Goal: Information Seeking & Learning: Learn about a topic

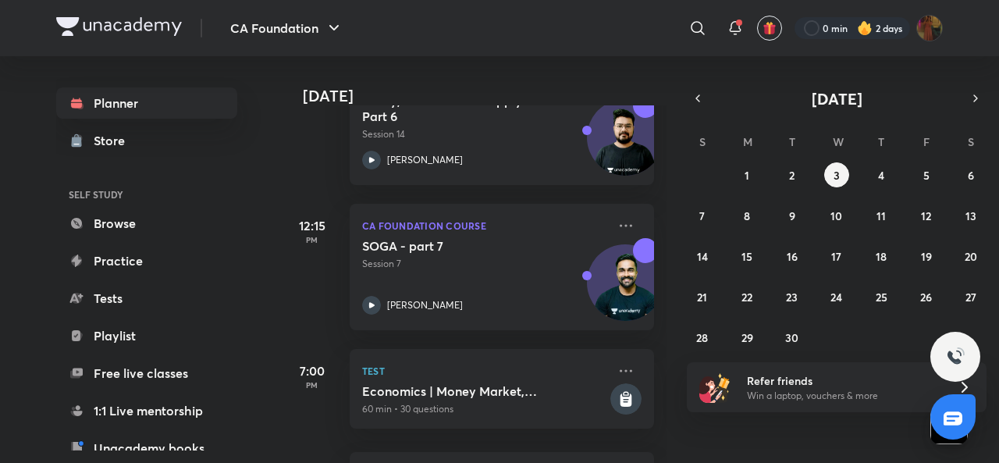
scroll to position [524, 0]
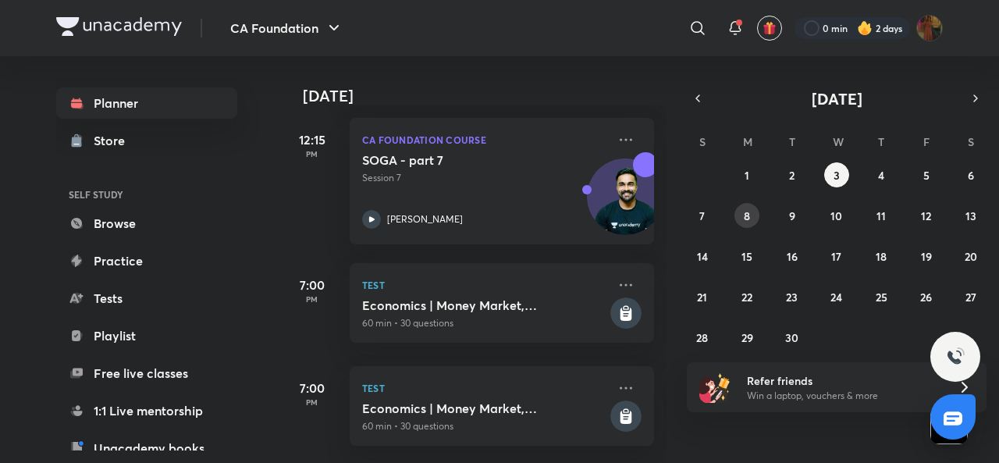
click at [749, 216] on abbr "8" at bounding box center [747, 215] width 6 height 15
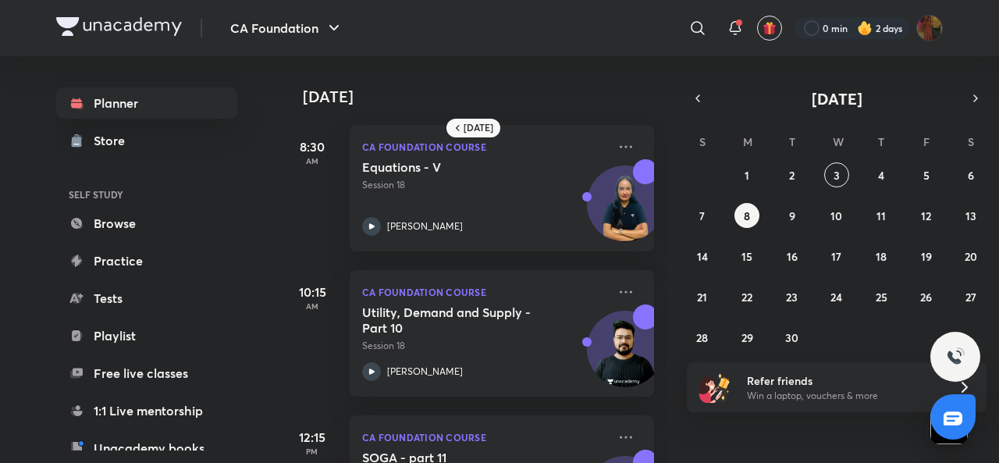
scroll to position [103, 0]
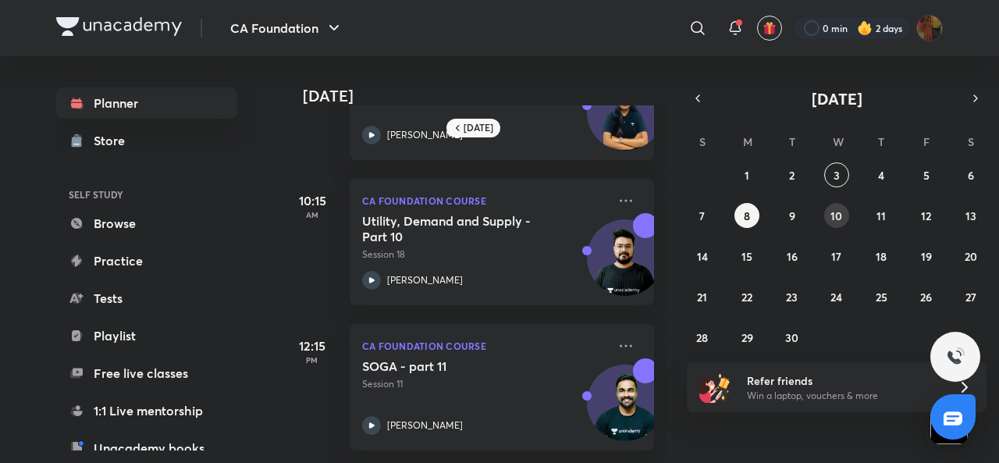
drag, startPoint x: 837, startPoint y: 229, endPoint x: 838, endPoint y: 219, distance: 9.5
click at [803, 219] on div "31 1 2 3 4 5 6 7 8 9 10 11 12 13 14 15 16 17 18 19 20 21 22 23 24 25 26 27 28 2…" at bounding box center [837, 255] width 300 height 187
click at [803, 219] on abbr "10" at bounding box center [836, 215] width 12 height 15
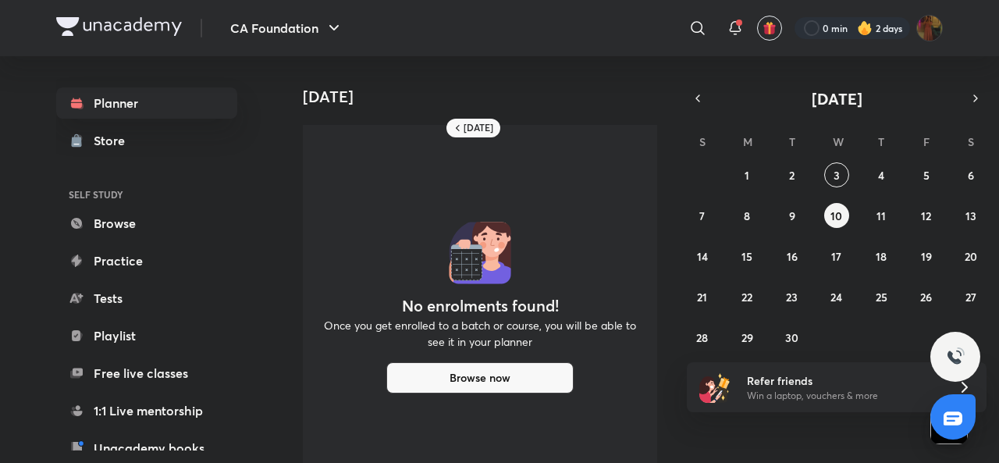
scroll to position [61, 0]
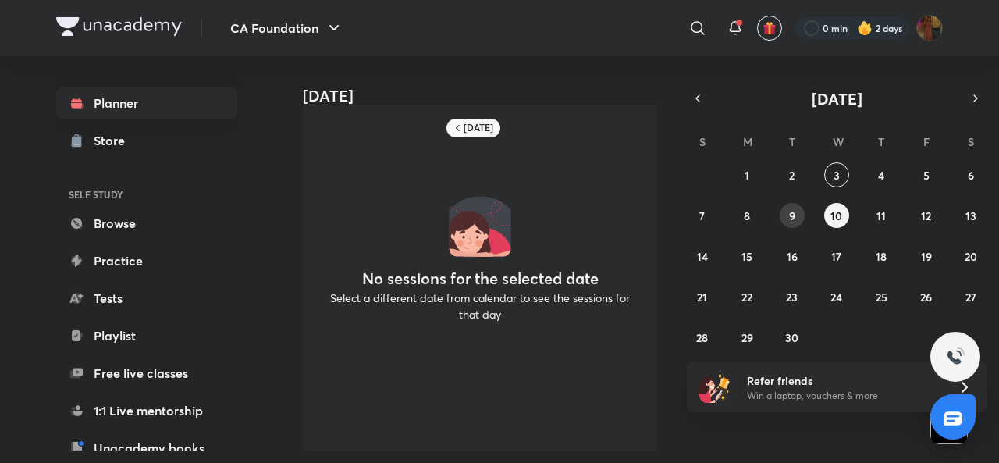
click at [794, 212] on abbr "9" at bounding box center [792, 215] width 6 height 15
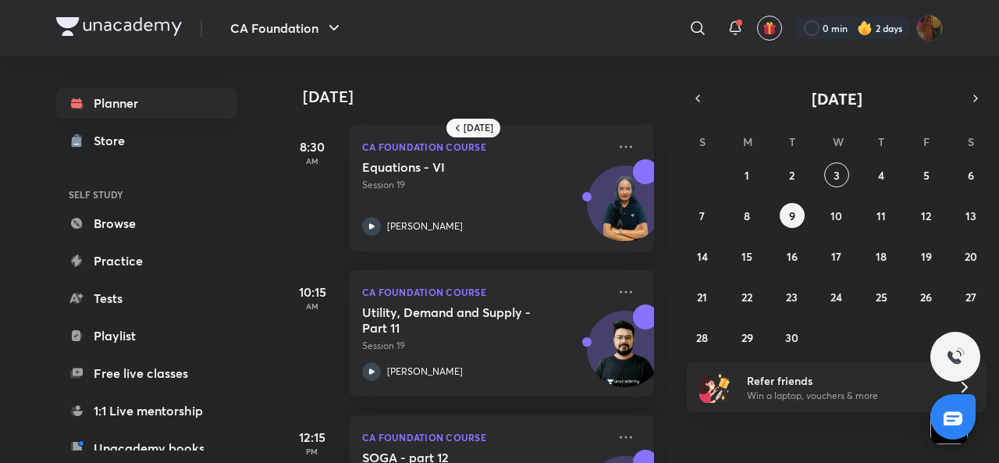
scroll to position [103, 0]
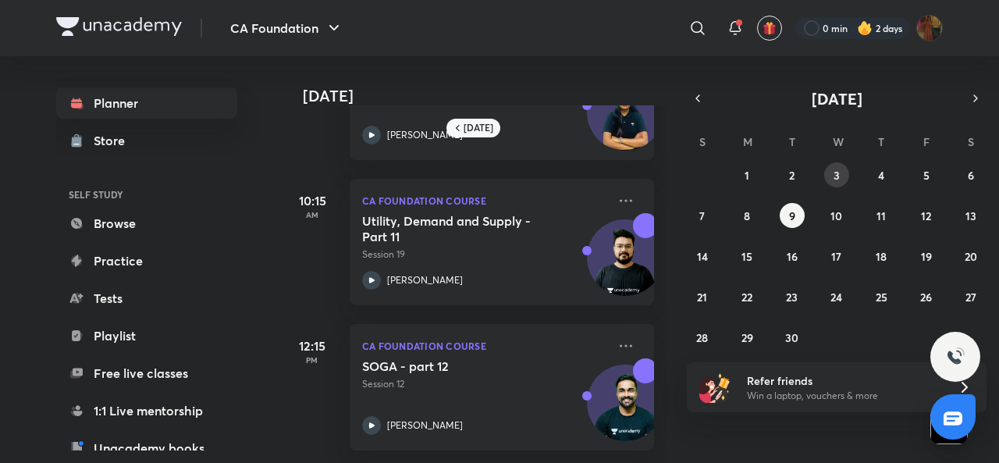
click at [803, 172] on abbr "3" at bounding box center [837, 175] width 6 height 15
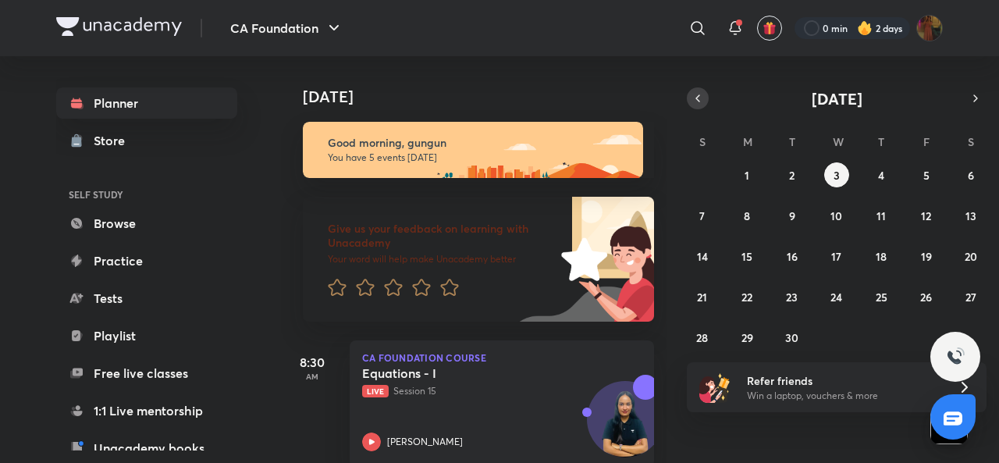
click at [698, 98] on icon "button" at bounding box center [698, 98] width 12 height 14
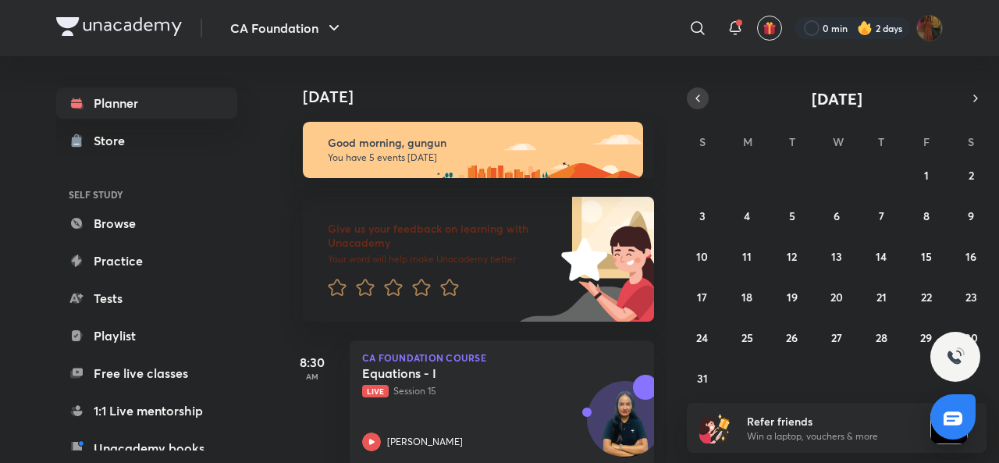
click at [698, 98] on icon "button" at bounding box center [698, 98] width 12 height 14
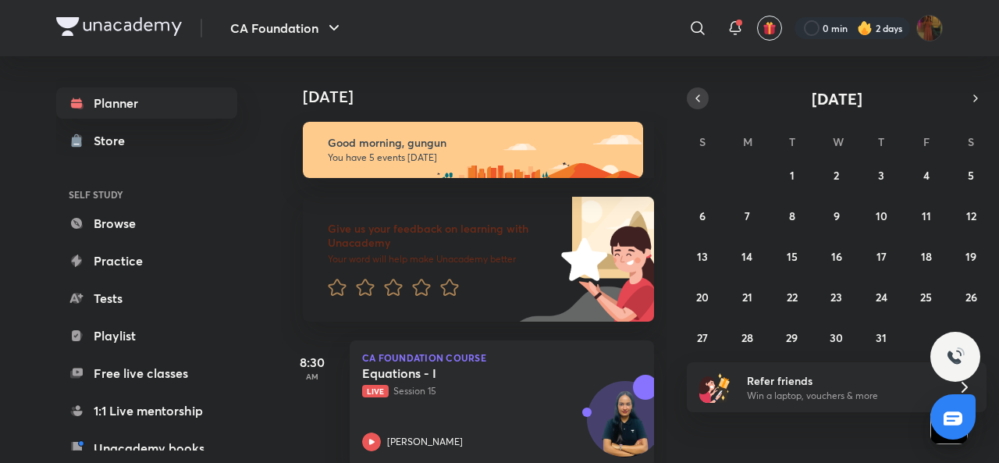
click at [698, 98] on icon "button" at bounding box center [698, 98] width 12 height 14
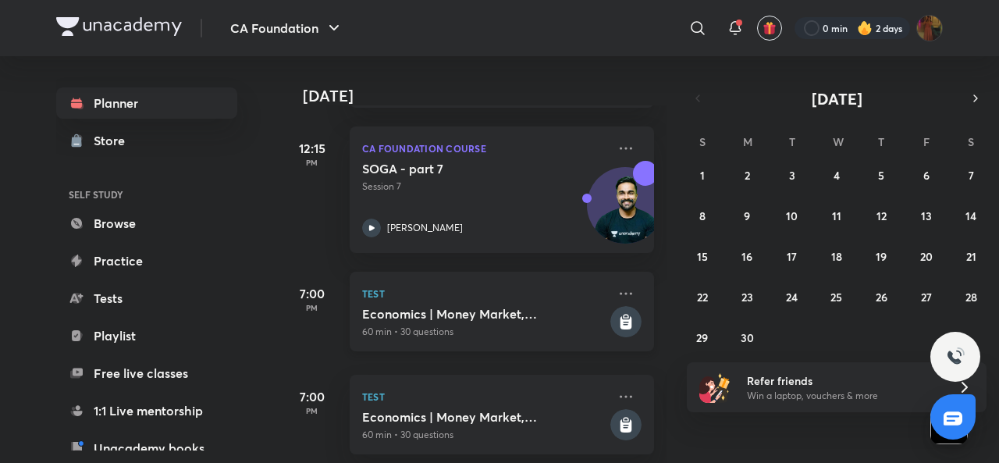
scroll to position [524, 0]
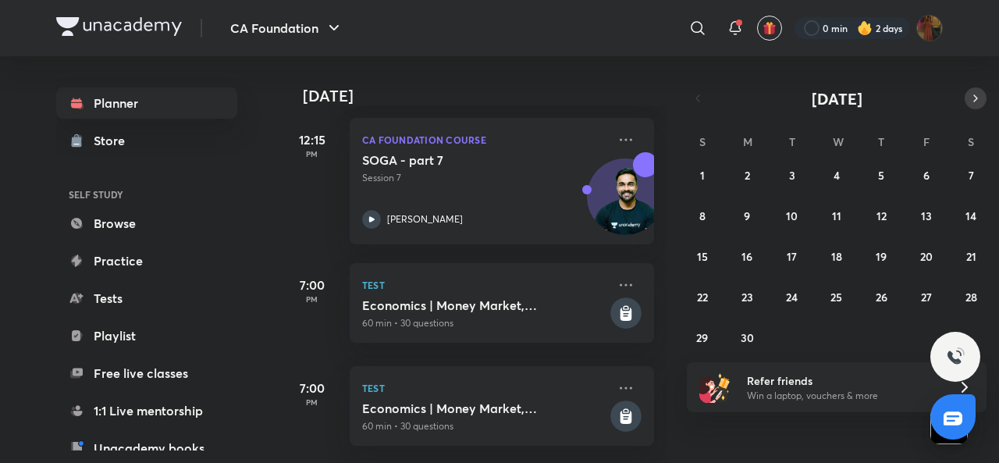
click at [803, 94] on icon "button" at bounding box center [975, 98] width 12 height 14
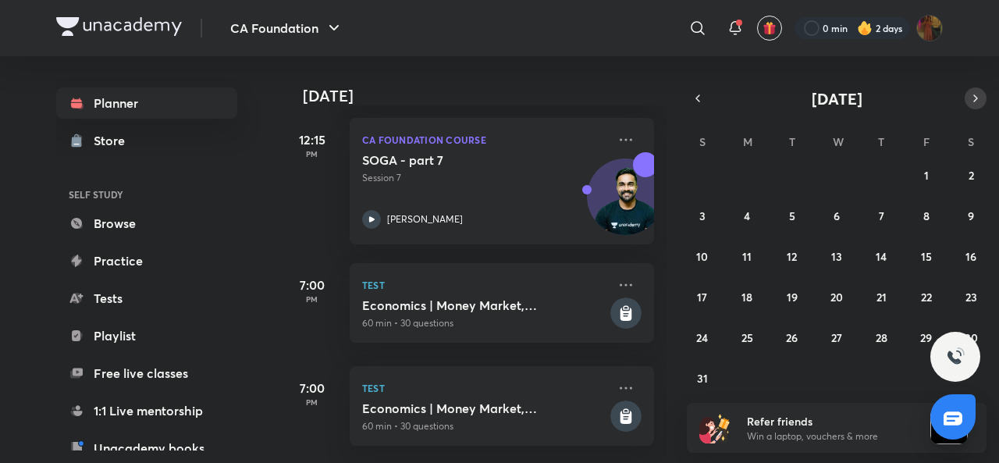
click at [803, 94] on icon "button" at bounding box center [975, 98] width 12 height 14
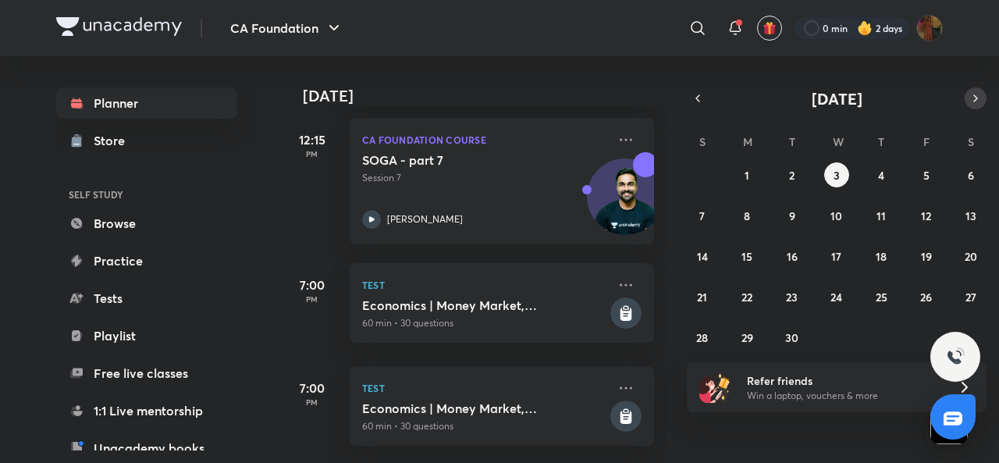
click at [803, 94] on icon "button" at bounding box center [975, 98] width 12 height 14
click at [803, 172] on button "1" at bounding box center [836, 174] width 25 height 25
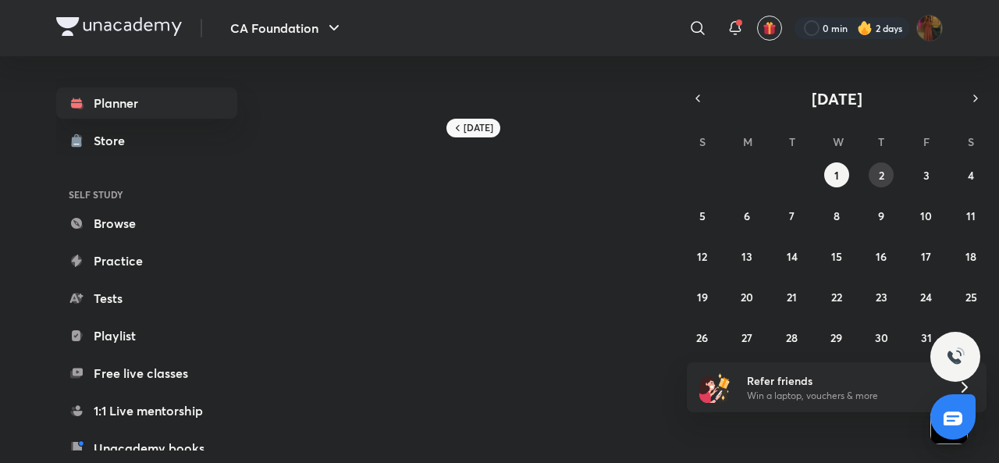
click at [803, 179] on abbr "2" at bounding box center [881, 175] width 5 height 15
click at [703, 101] on icon "button" at bounding box center [698, 98] width 12 height 14
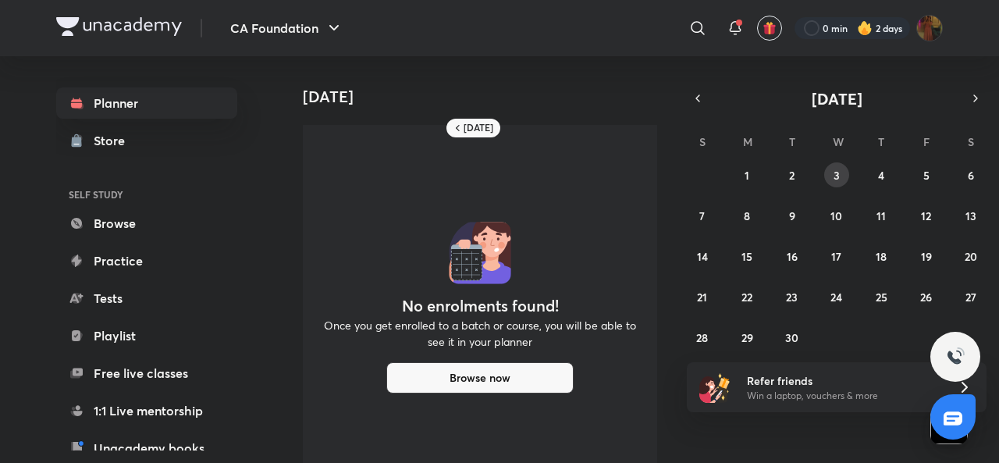
click at [803, 185] on button "3" at bounding box center [836, 174] width 25 height 25
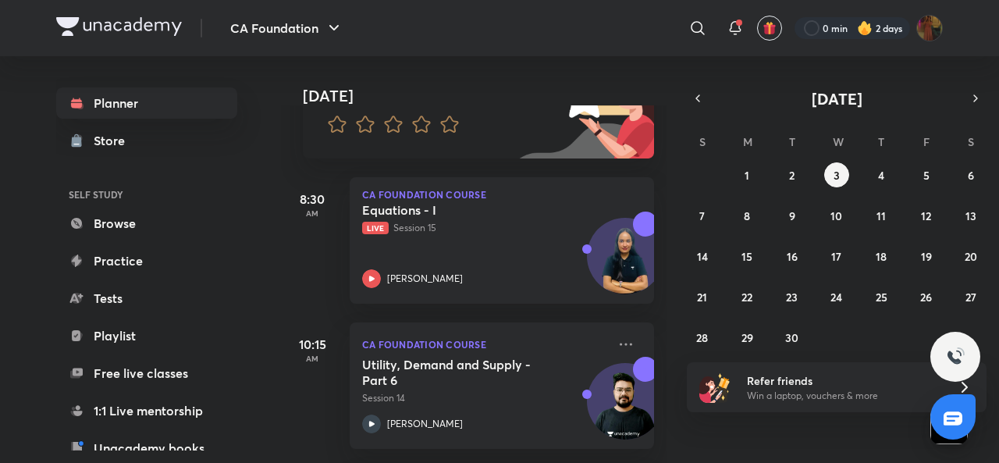
scroll to position [166, 0]
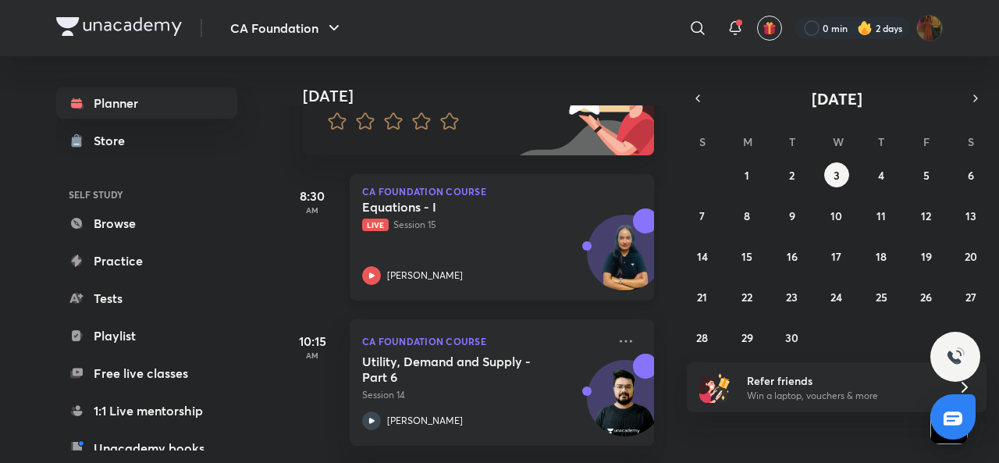
click at [384, 274] on div "Shivani Sharma" at bounding box center [484, 275] width 245 height 19
click at [375, 276] on icon at bounding box center [371, 275] width 19 height 19
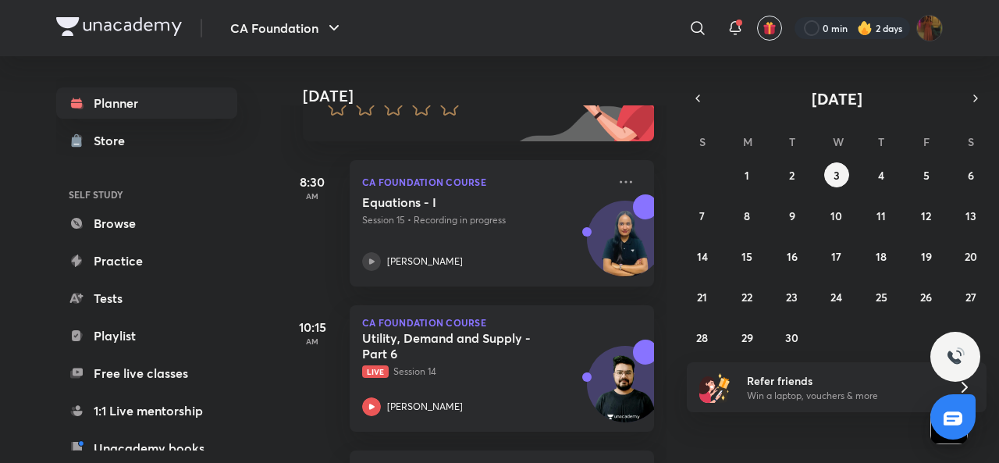
scroll to position [186, 0]
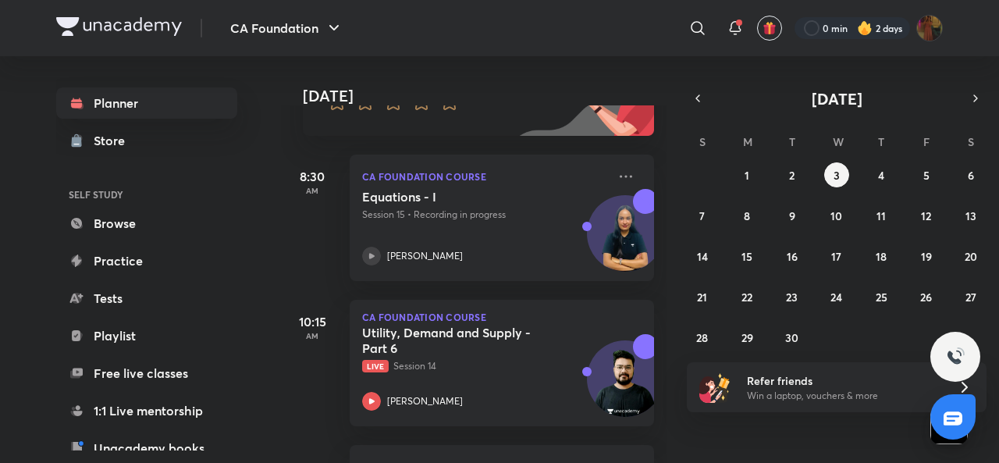
click at [368, 257] on icon at bounding box center [371, 256] width 19 height 19
click at [378, 257] on icon at bounding box center [371, 256] width 19 height 19
click at [464, 219] on p "Session 15 • Recording in progress" at bounding box center [484, 215] width 245 height 14
click at [374, 252] on icon at bounding box center [371, 256] width 19 height 19
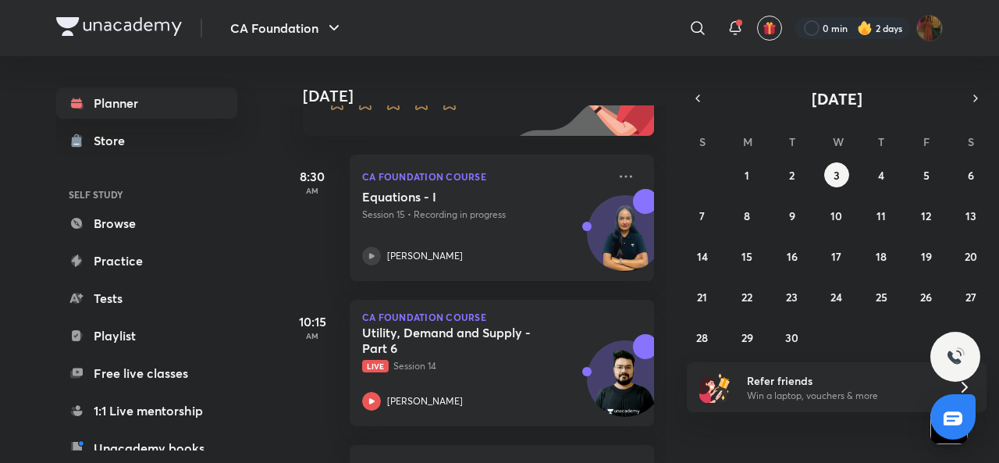
click at [374, 252] on icon at bounding box center [371, 256] width 19 height 19
drag, startPoint x: 374, startPoint y: 252, endPoint x: 607, endPoint y: 233, distance: 234.1
click at [607, 233] on div "CA Foundation Course Equations - I Session 15 • Recording in progress Shivani S…" at bounding box center [502, 218] width 304 height 126
click at [607, 233] on img at bounding box center [625, 241] width 75 height 75
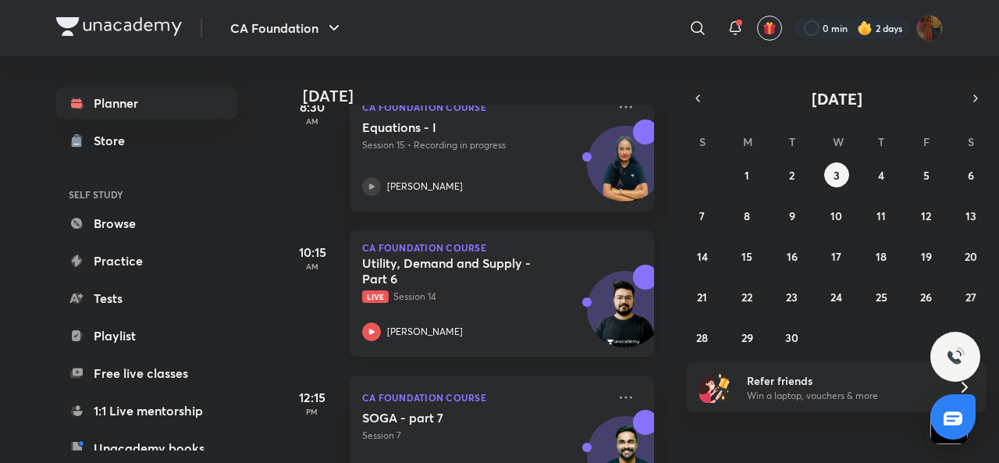
click at [375, 336] on icon at bounding box center [371, 331] width 19 height 19
click at [368, 177] on icon at bounding box center [371, 186] width 19 height 19
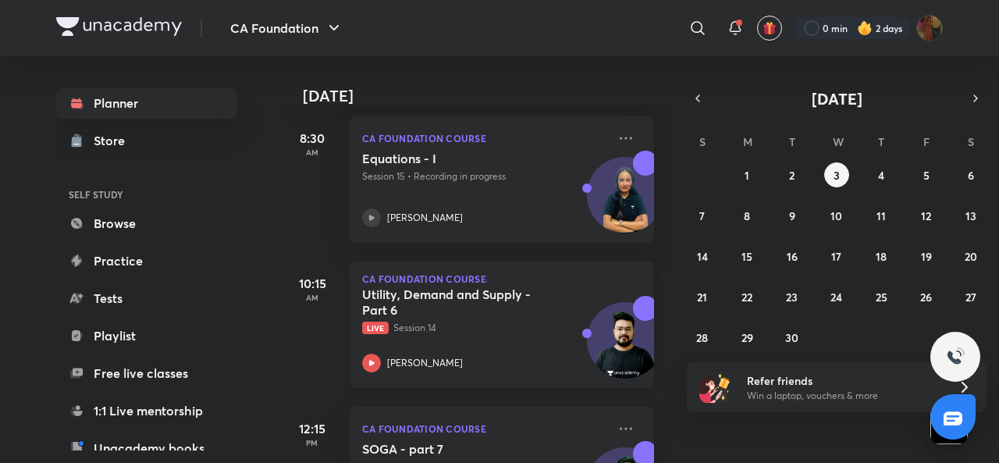
scroll to position [222, 0]
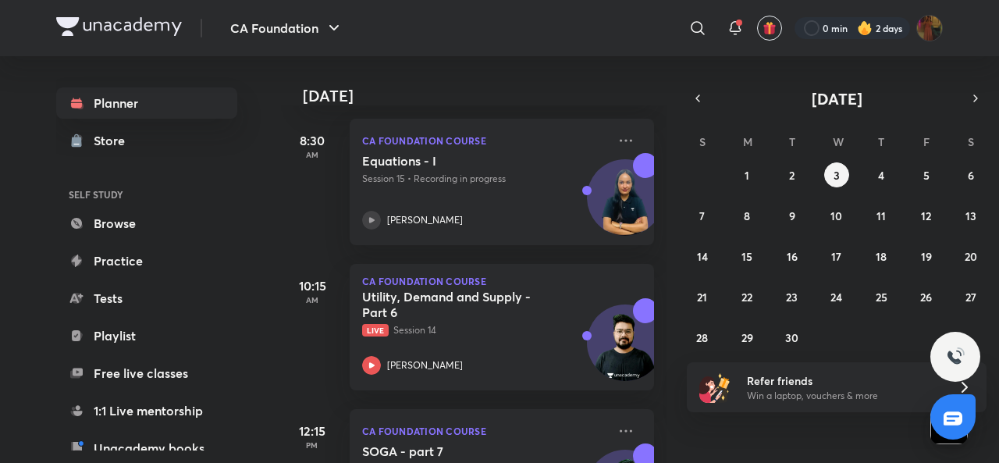
click at [612, 199] on img at bounding box center [625, 205] width 75 height 75
drag, startPoint x: 423, startPoint y: 216, endPoint x: 426, endPoint y: 202, distance: 14.4
click at [426, 202] on div "Equations - I Session 15 • Recording in progress Shivani Sharma" at bounding box center [484, 191] width 245 height 76
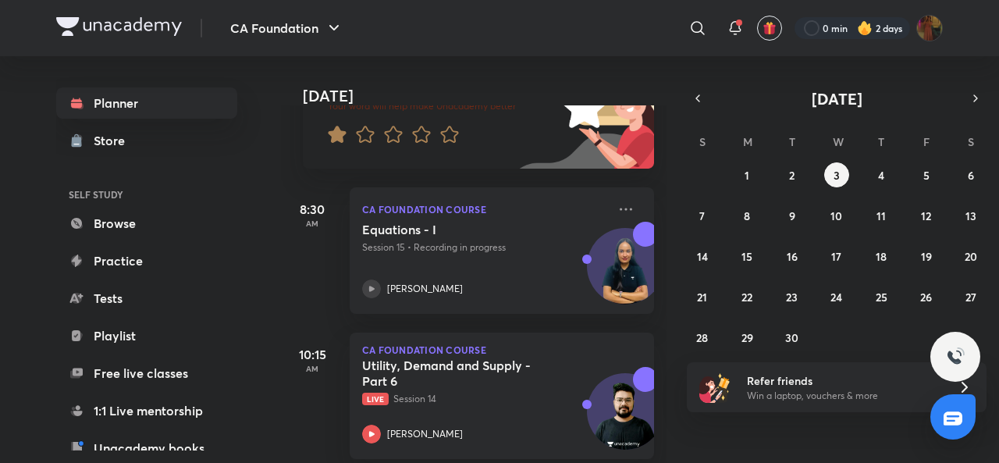
scroll to position [180, 0]
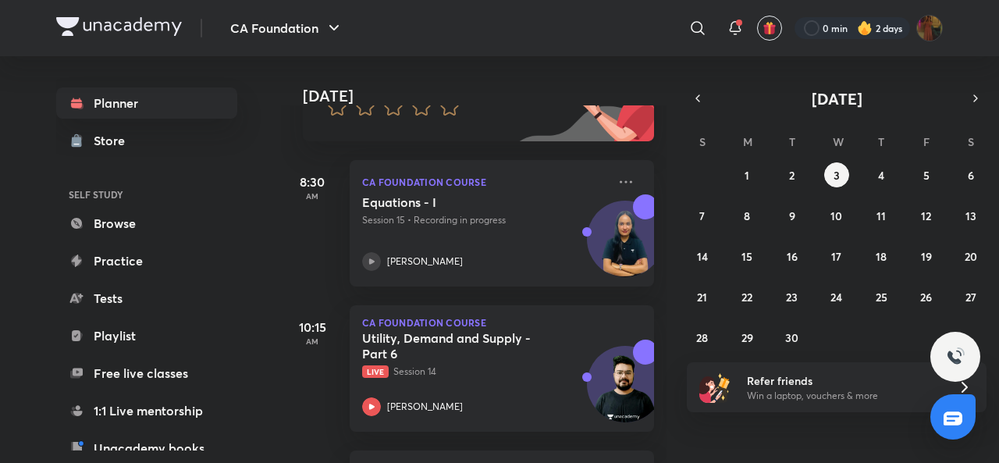
click at [362, 261] on icon at bounding box center [371, 261] width 19 height 19
click at [372, 261] on icon at bounding box center [371, 260] width 5 height 5
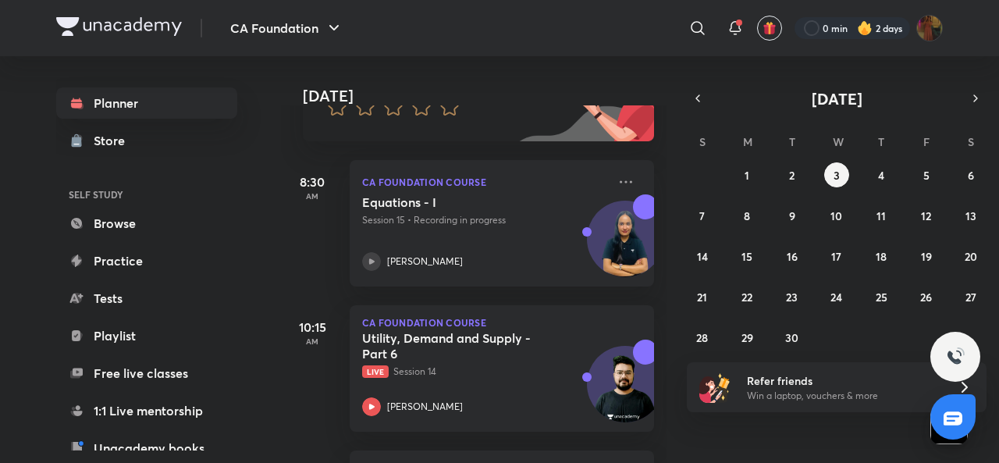
drag, startPoint x: 372, startPoint y: 261, endPoint x: 351, endPoint y: 261, distance: 21.1
click at [351, 261] on div "CA Foundation Course Equations - I Session 15 • Recording in progress Shivani S…" at bounding box center [502, 223] width 304 height 126
click at [364, 258] on icon at bounding box center [371, 261] width 19 height 19
click at [364, 259] on icon at bounding box center [371, 261] width 19 height 19
drag, startPoint x: 364, startPoint y: 259, endPoint x: 195, endPoint y: 105, distance: 228.7
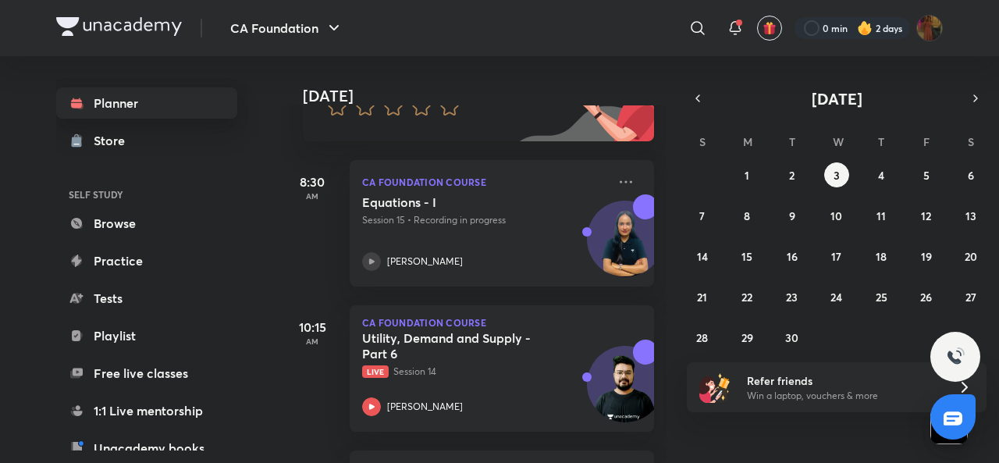
click at [195, 105] on div "Planner Store SELF STUDY Browse Practice Tests Playlist Free live classes 1:1 L…" at bounding box center [499, 259] width 887 height 407
click at [701, 105] on icon "button" at bounding box center [698, 98] width 12 height 14
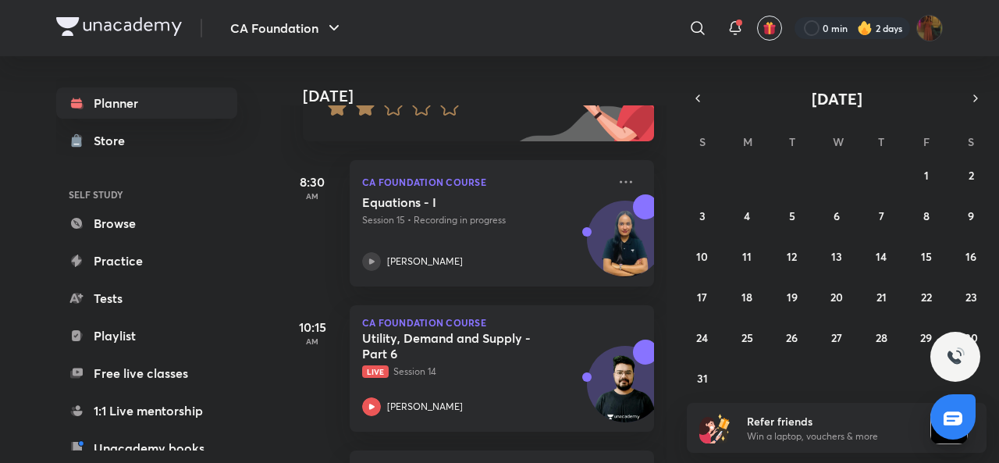
click at [370, 260] on icon at bounding box center [371, 260] width 5 height 5
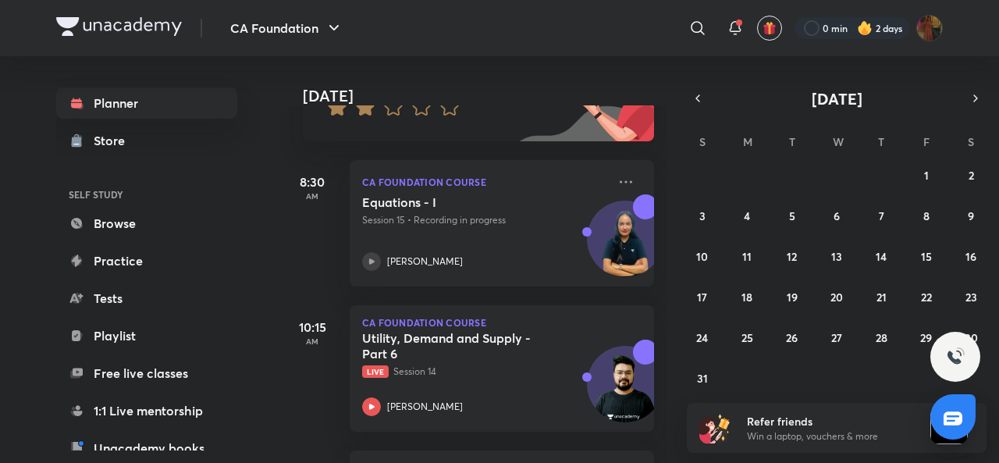
drag, startPoint x: 370, startPoint y: 260, endPoint x: 381, endPoint y: 295, distance: 36.8
click at [381, 295] on div "Today Good morning, gungun You have 5 events today Give us your feedback on lea…" at bounding box center [474, 259] width 386 height 407
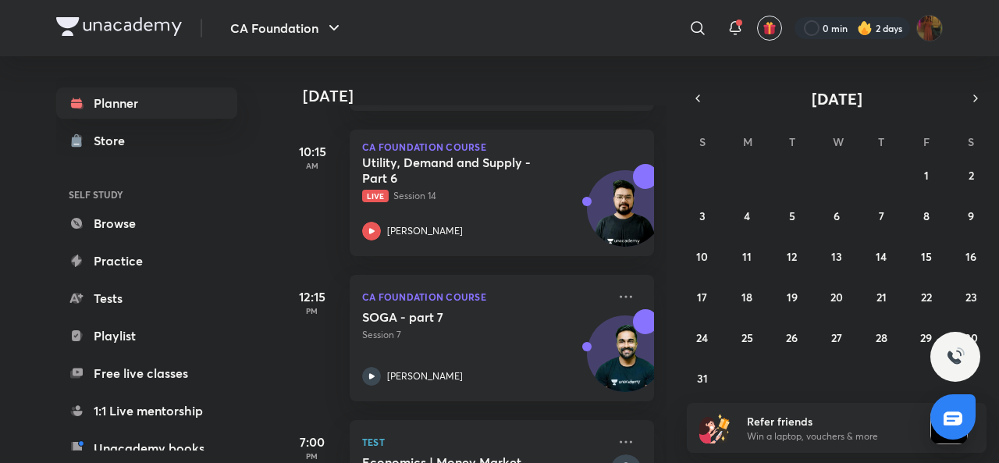
scroll to position [357, 0]
click at [368, 374] on icon at bounding box center [371, 375] width 19 height 19
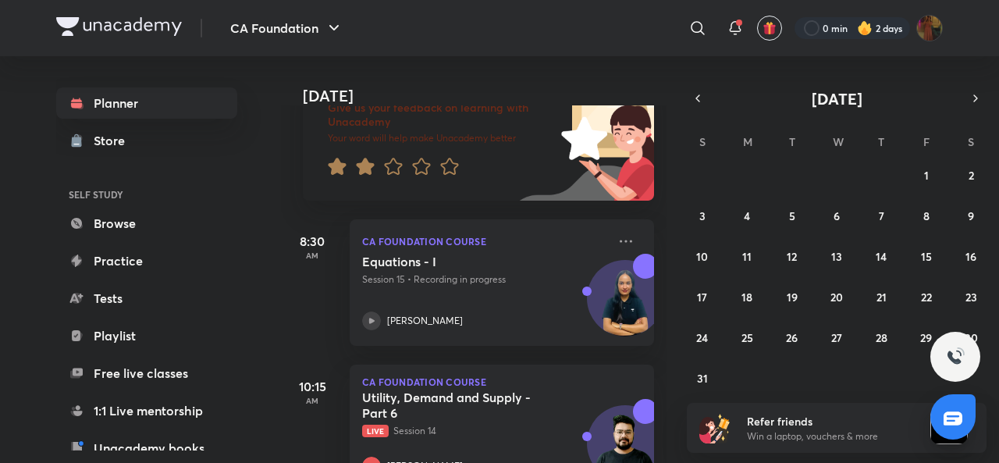
scroll to position [120, 0]
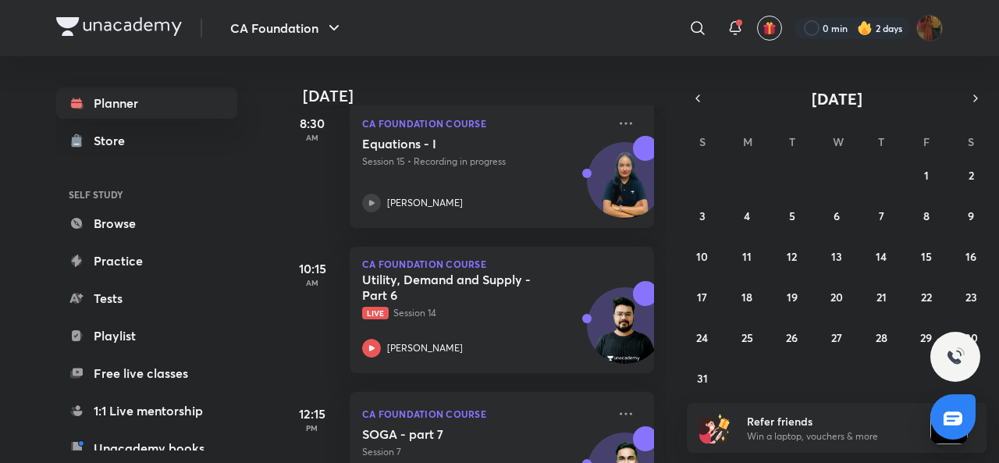
scroll to position [244, 0]
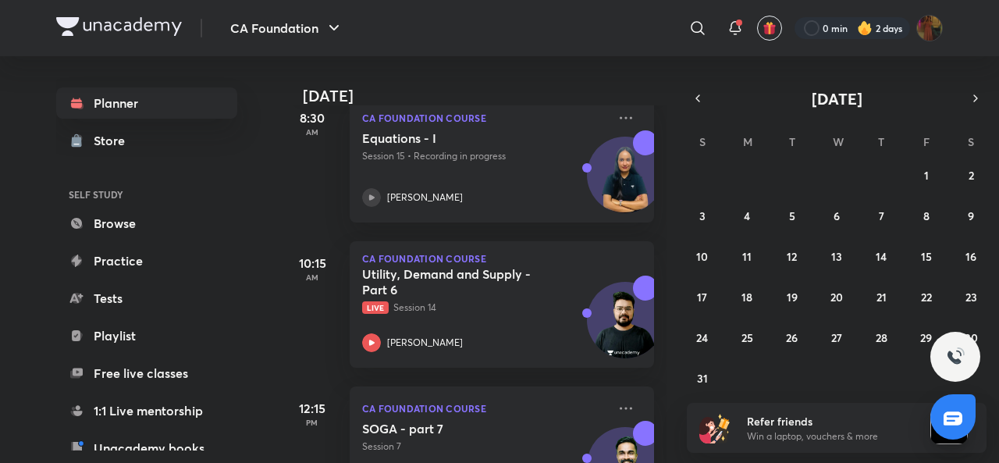
click at [373, 197] on icon at bounding box center [371, 196] width 5 height 5
drag, startPoint x: 418, startPoint y: 196, endPoint x: 390, endPoint y: 137, distance: 65.3
click at [390, 137] on div "Equations - I Session 15 • Recording in progress Shivani Sharma" at bounding box center [484, 168] width 245 height 76
drag, startPoint x: 496, startPoint y: 195, endPoint x: 610, endPoint y: 116, distance: 138.6
click at [610, 116] on div "CA Foundation Course Equations - I Session 15 • Recording in progress Shivani S…" at bounding box center [502, 159] width 304 height 126
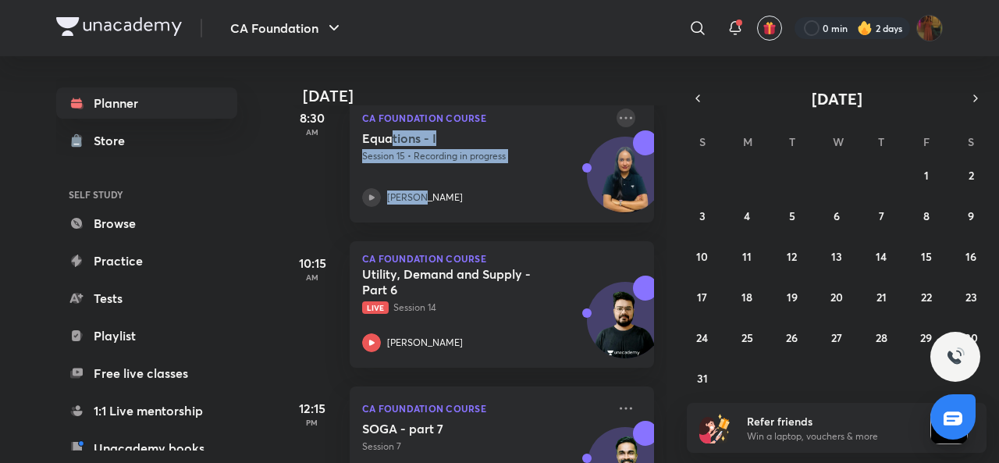
click at [617, 116] on icon at bounding box center [626, 117] width 19 height 19
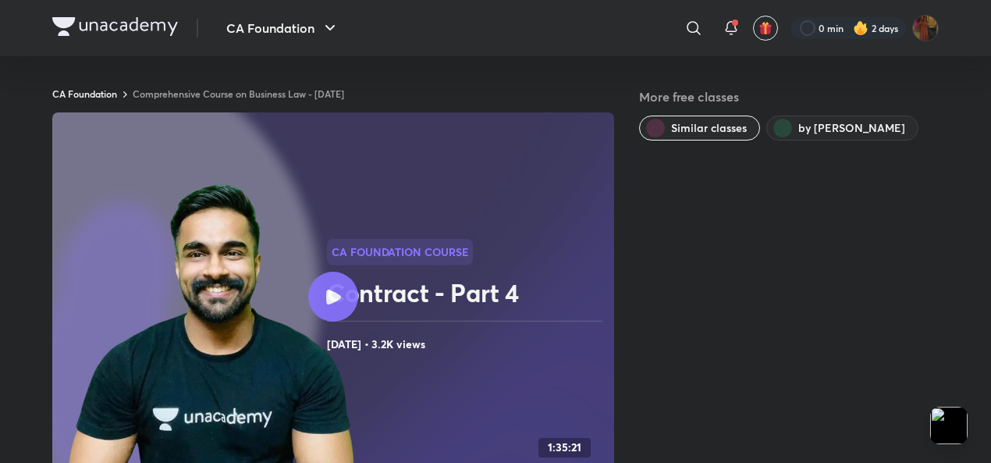
click at [332, 294] on icon at bounding box center [333, 297] width 15 height 15
